Goal: Task Accomplishment & Management: Use online tool/utility

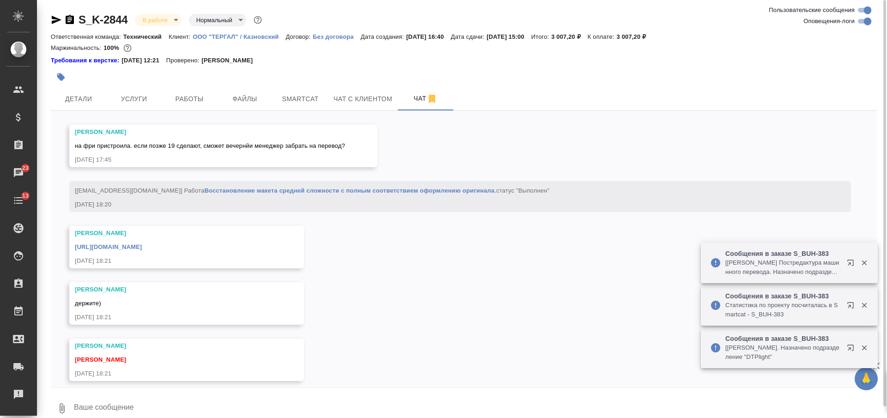
scroll to position [1762, 0]
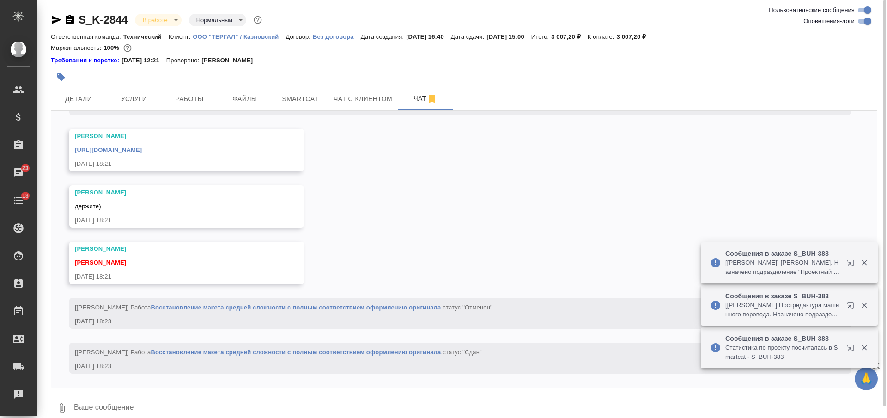
click at [214, 394] on textarea at bounding box center [475, 408] width 804 height 31
type textarea "спасибо!"
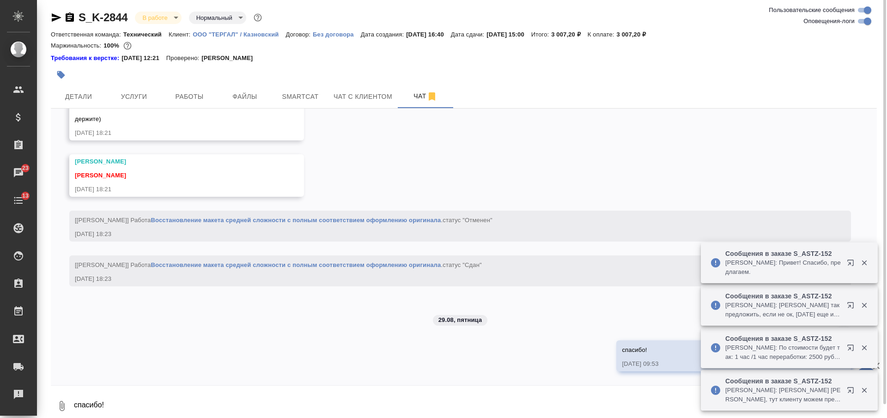
scroll to position [1732, 0]
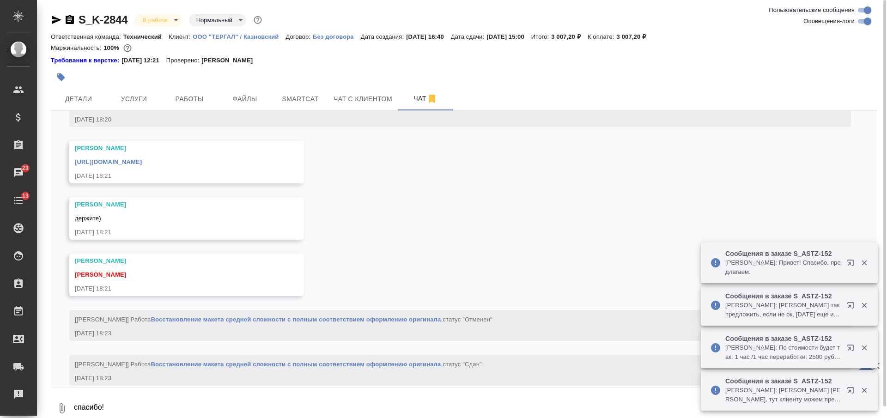
click at [142, 165] on link "[URL][DOMAIN_NAME]" at bounding box center [108, 162] width 67 height 7
click at [296, 94] on span "Smartcat" at bounding box center [300, 99] width 44 height 12
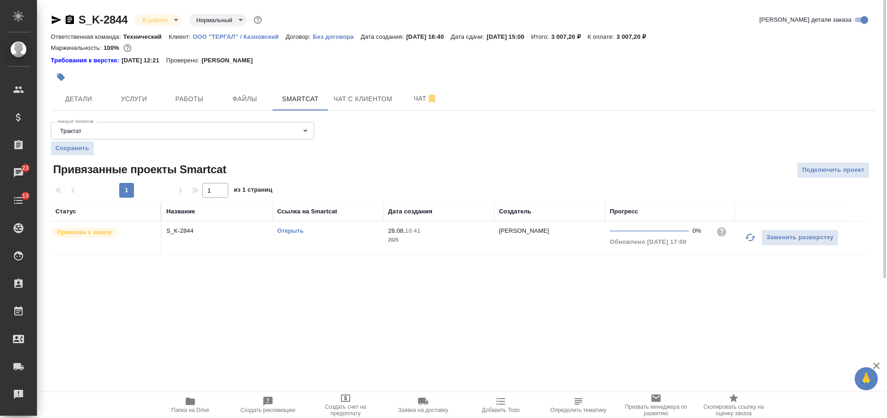
click at [287, 232] on link "Открыть" at bounding box center [290, 230] width 26 height 7
click at [198, 97] on span "Работы" at bounding box center [189, 99] width 44 height 12
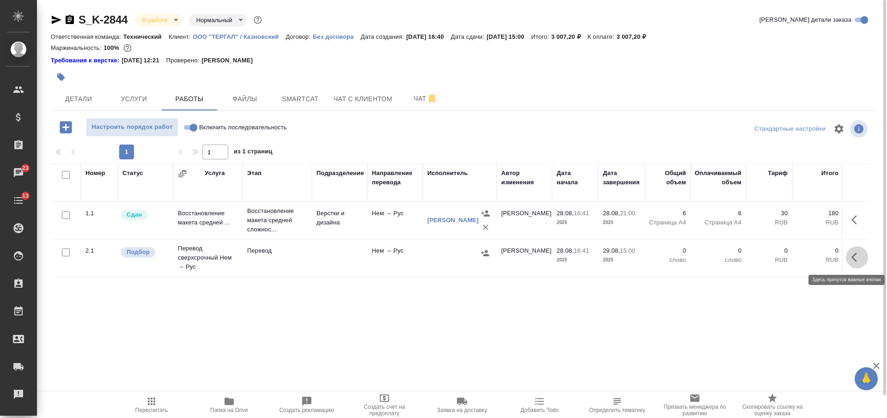
click at [855, 260] on icon "button" at bounding box center [855, 257] width 6 height 9
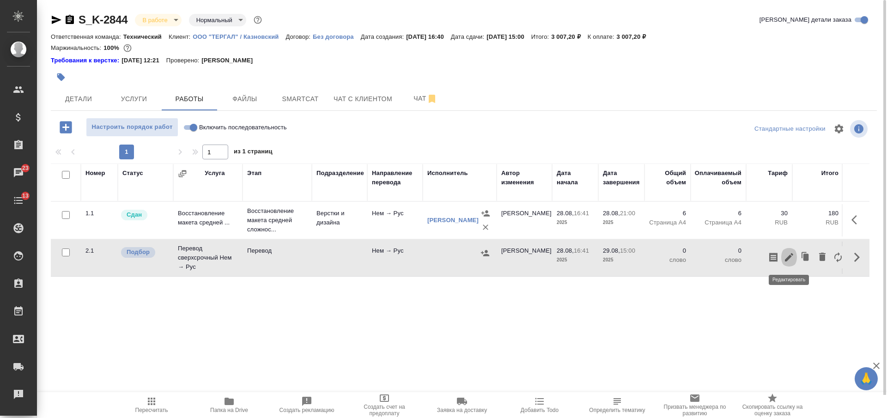
click at [790, 259] on icon "button" at bounding box center [789, 257] width 11 height 11
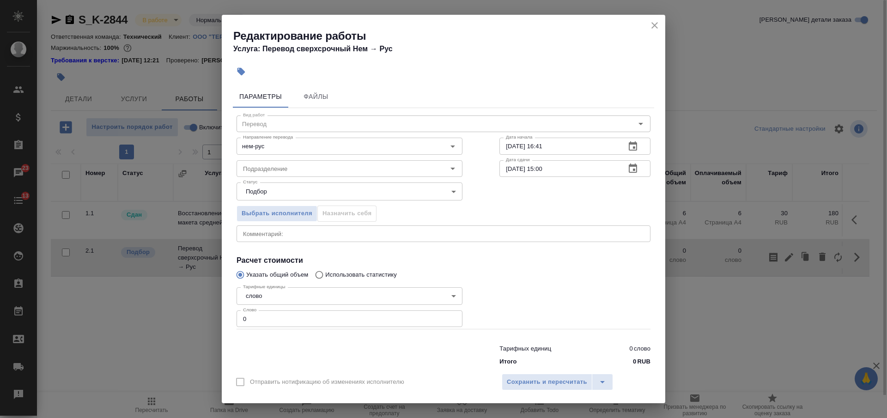
click at [430, 235] on textarea at bounding box center [443, 233] width 401 height 7
paste textarea "1637"
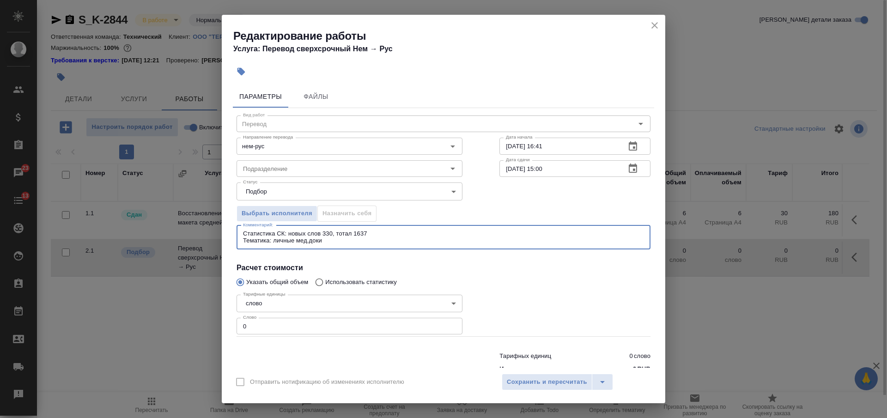
type textarea "Статистика СК: новых слов 330, тотал 1637 Тематика: личные мед.доки"
click at [506, 150] on input "[DATE] 16:41" at bounding box center [559, 146] width 119 height 17
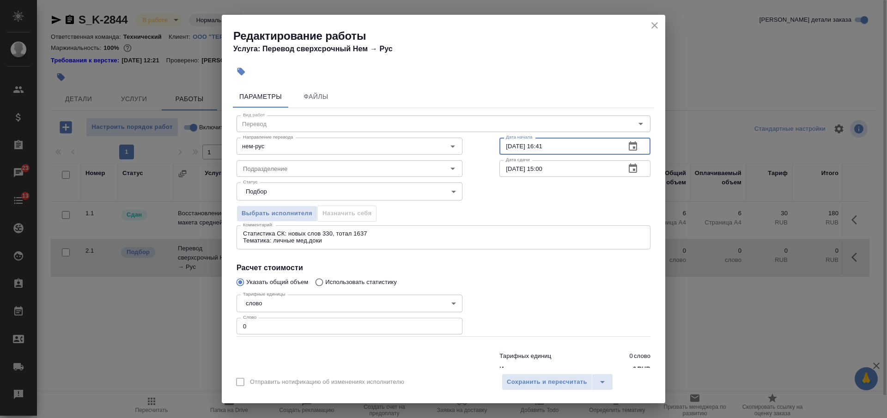
click at [508, 148] on input "[DATE] 16:41" at bounding box center [559, 146] width 119 height 17
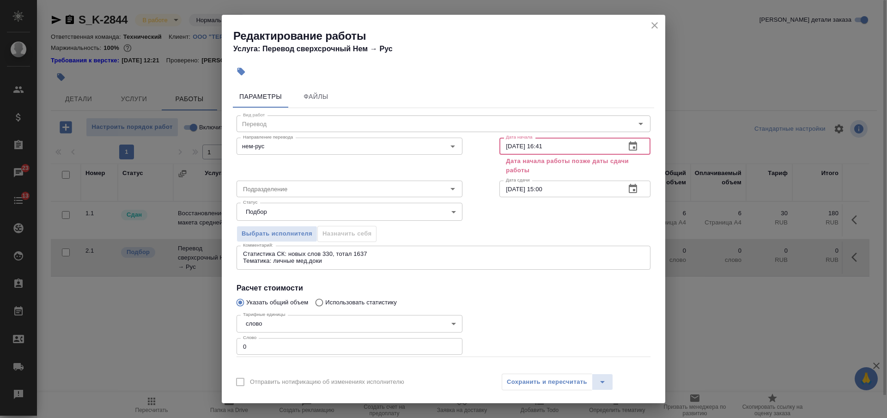
click at [553, 147] on input "[DATE] 16:41" at bounding box center [559, 146] width 119 height 17
click at [536, 147] on input "[DATE] 16:41" at bounding box center [559, 146] width 119 height 17
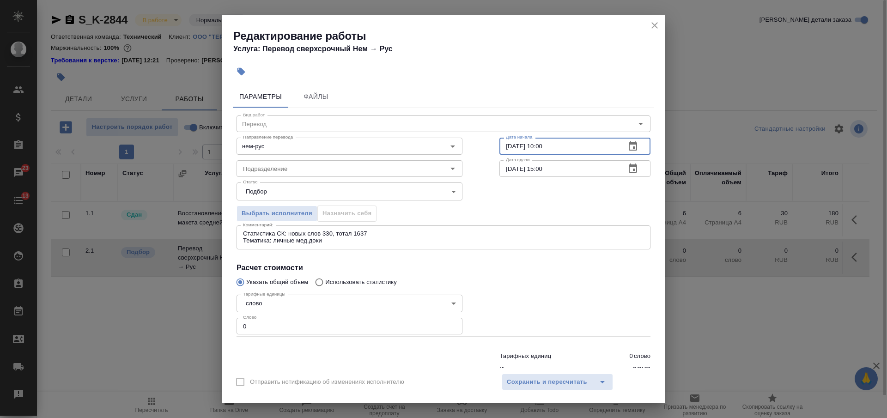
type input "[DATE] 10:00"
drag, startPoint x: 253, startPoint y: 326, endPoint x: 220, endPoint y: 330, distance: 33.0
click at [219, 330] on div "Редактирование работы Услуга: Перевод сверхсрочный Нем → [PERSON_NAME] Файлы Ви…" at bounding box center [443, 209] width 887 height 418
type input "330"
drag, startPoint x: 516, startPoint y: 387, endPoint x: 492, endPoint y: 379, distance: 24.8
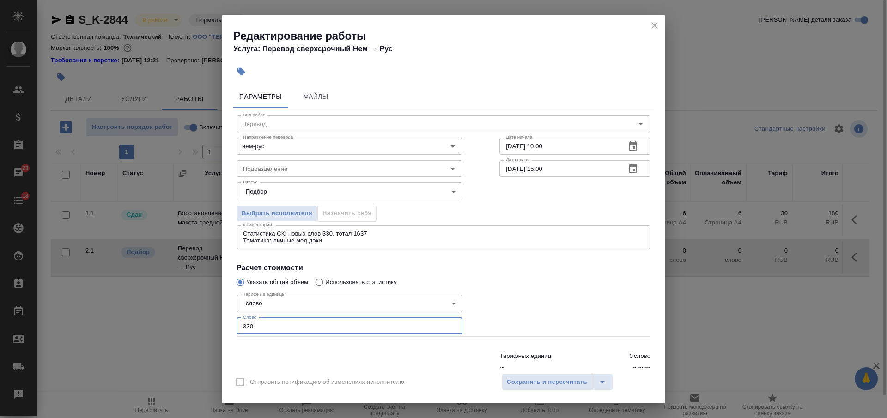
click at [514, 387] on span "Сохранить и пересчитать" at bounding box center [547, 382] width 80 height 11
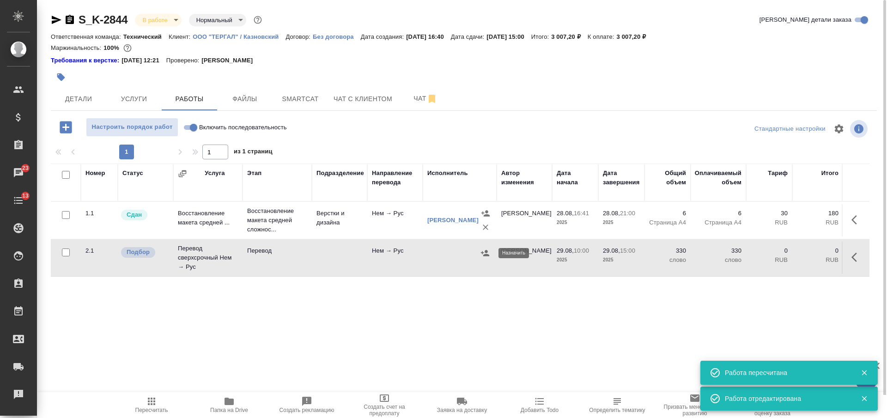
click at [486, 253] on icon "button" at bounding box center [485, 253] width 9 height 9
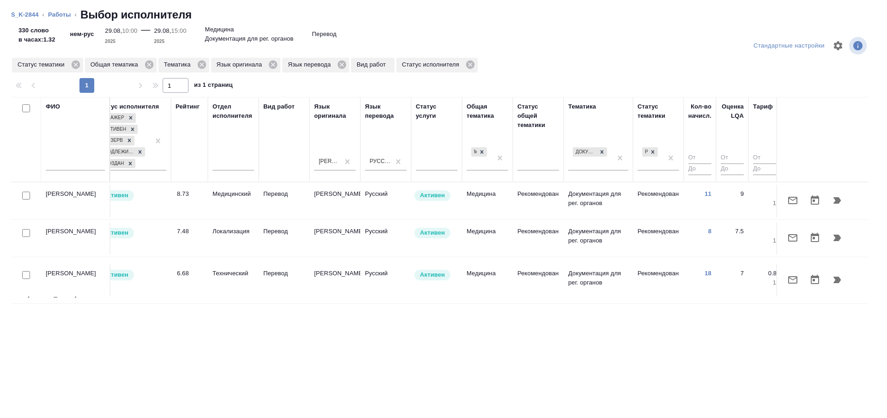
scroll to position [0, 270]
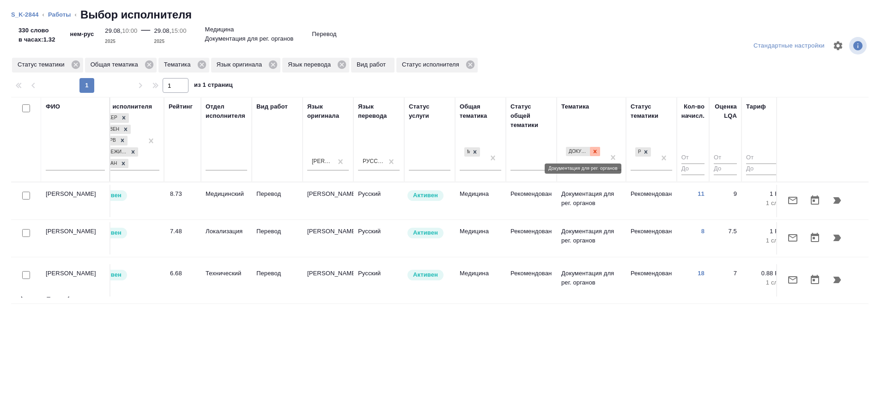
click at [593, 153] on icon at bounding box center [595, 151] width 6 height 6
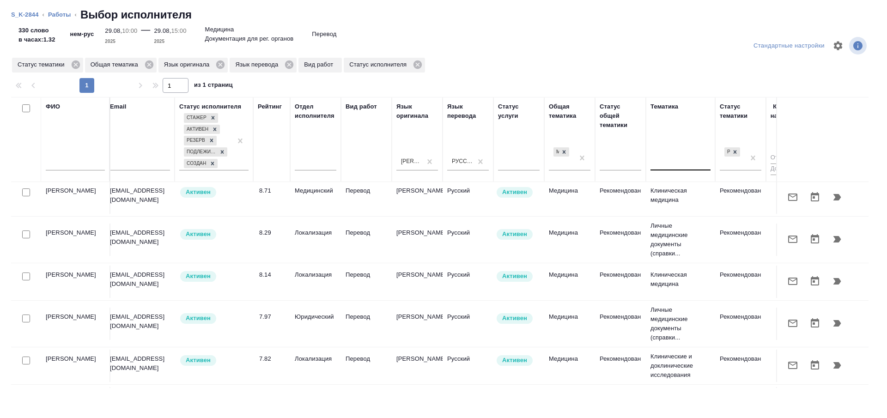
scroll to position [116, 185]
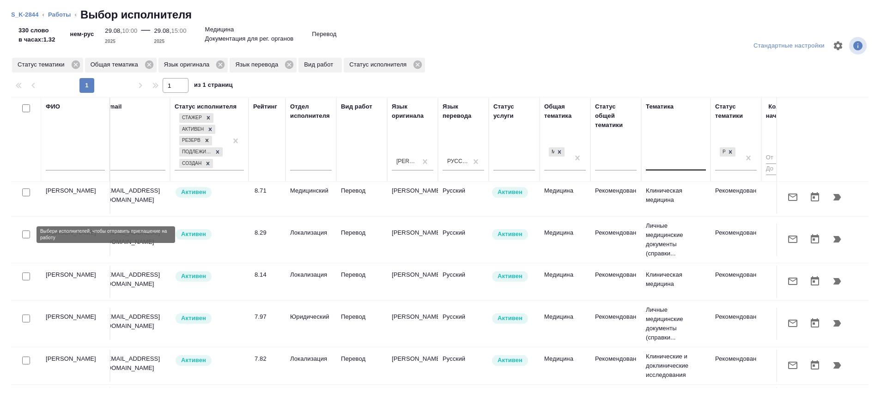
click at [26, 235] on input "checkbox" at bounding box center [26, 235] width 8 height 8
checkbox input "true"
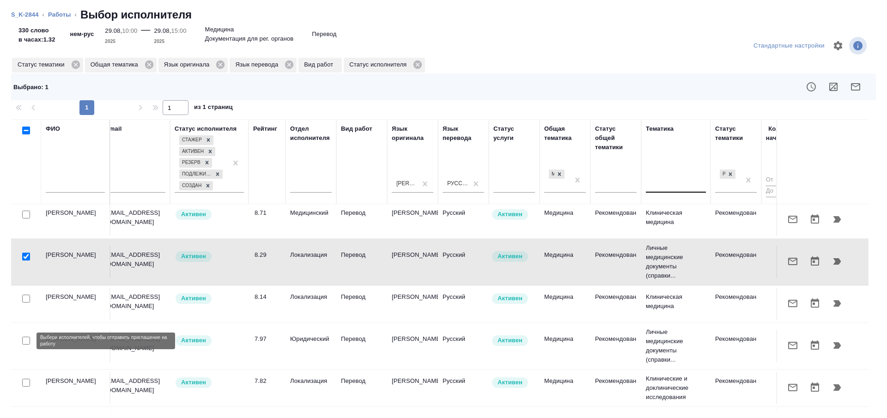
click at [26, 340] on input "checkbox" at bounding box center [26, 341] width 8 height 8
checkbox input "true"
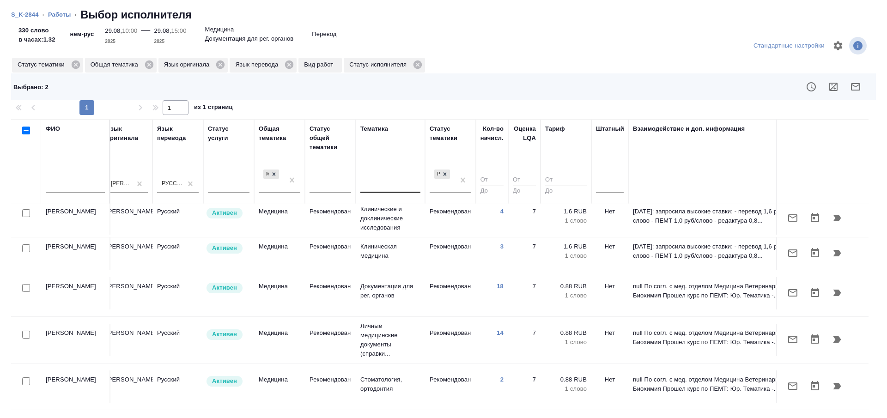
scroll to position [636, 494]
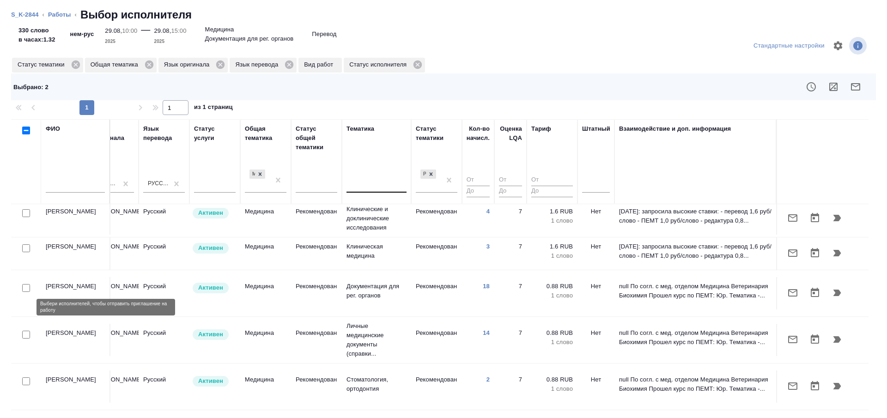
click at [24, 331] on input "checkbox" at bounding box center [26, 335] width 8 height 8
checkbox input "true"
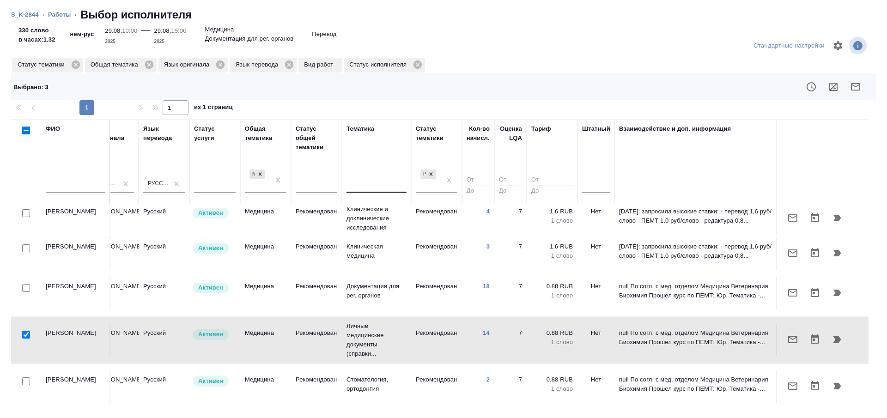
click at [859, 88] on icon "button" at bounding box center [855, 86] width 11 height 11
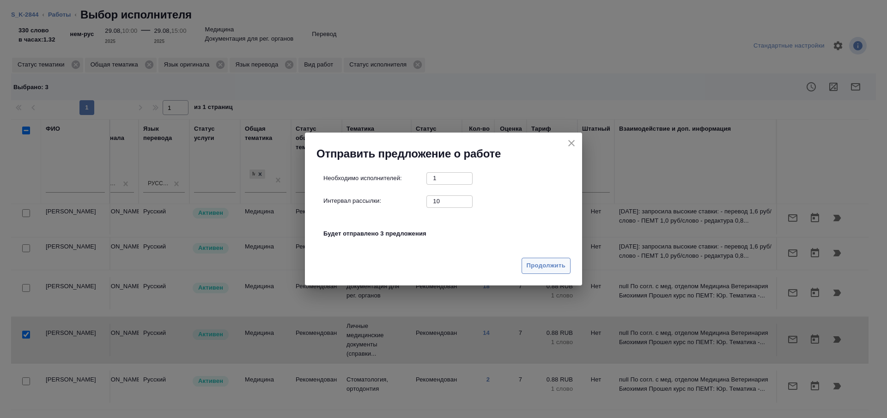
click at [537, 264] on span "Продолжить" at bounding box center [546, 266] width 39 height 11
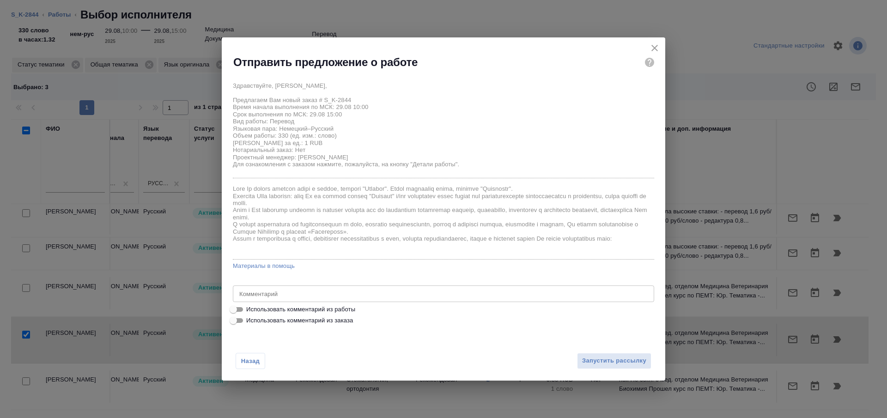
click at [257, 306] on span "Использовать комментарий из работы" at bounding box center [300, 309] width 109 height 9
click at [250, 306] on input "Использовать комментарий из работы" at bounding box center [233, 309] width 33 height 11
checkbox input "true"
type textarea "Статистика СК: новых слов 330, тотал 1637 Тематика: личные мед.доки"
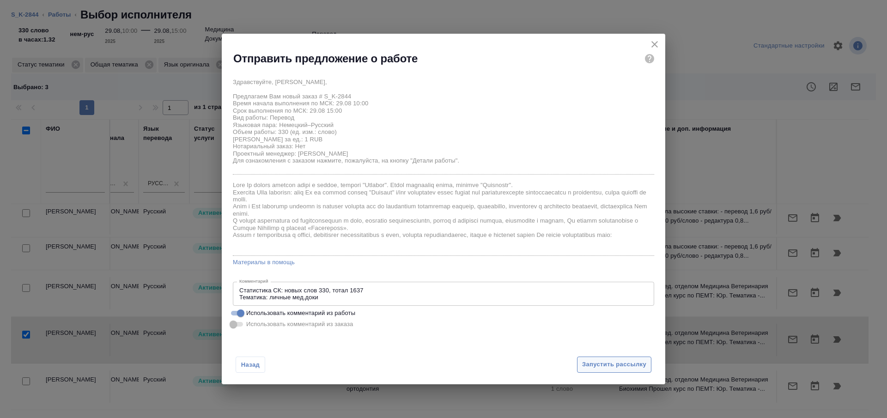
click at [601, 369] on span "Запустить рассылку" at bounding box center [614, 365] width 64 height 11
